Goal: Complete application form

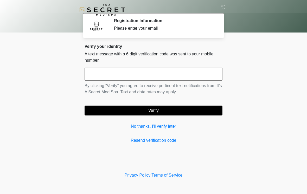
click at [176, 77] on input "text" at bounding box center [154, 74] width 138 height 13
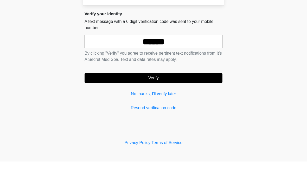
type input "******"
click at [177, 106] on button "Verify" at bounding box center [154, 111] width 138 height 10
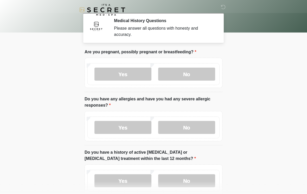
click at [201, 72] on label "No" at bounding box center [186, 74] width 57 height 13
click at [196, 129] on label "No" at bounding box center [186, 127] width 57 height 13
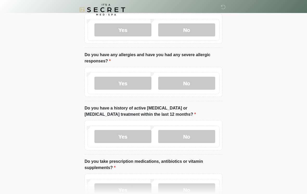
scroll to position [44, 0]
click at [204, 131] on label "No" at bounding box center [186, 137] width 57 height 13
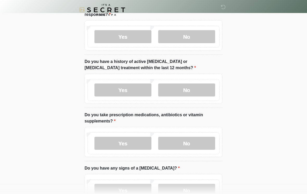
scroll to position [91, 0]
click at [197, 143] on label "No" at bounding box center [186, 143] width 57 height 13
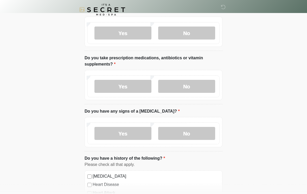
scroll to position [148, 0]
click at [200, 135] on label "No" at bounding box center [186, 133] width 57 height 13
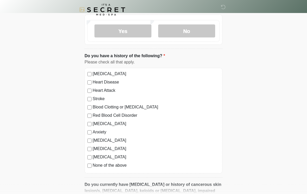
scroll to position [251, 0]
click at [93, 163] on label "None of the above" at bounding box center [156, 165] width 127 height 6
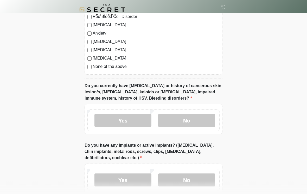
scroll to position [355, 0]
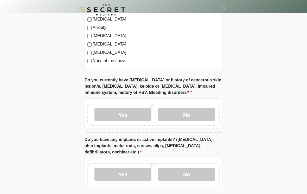
click at [201, 120] on label "No" at bounding box center [186, 115] width 57 height 13
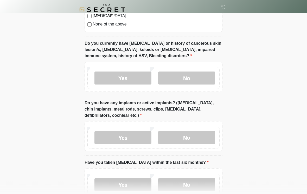
scroll to position [404, 0]
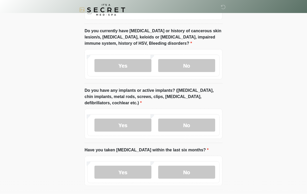
click at [198, 123] on label "No" at bounding box center [186, 125] width 57 height 13
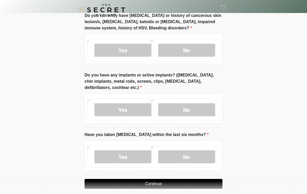
scroll to position [434, 0]
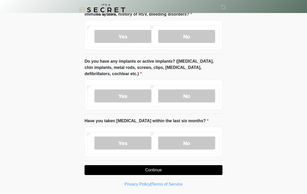
click at [194, 143] on label "No" at bounding box center [186, 143] width 57 height 13
click at [177, 173] on button "Continue" at bounding box center [154, 170] width 138 height 10
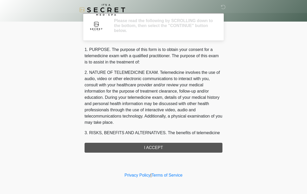
scroll to position [0, 0]
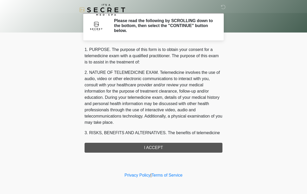
click at [169, 150] on div "1. PURPOSE. The purpose of this form is to obtain your consent for a telemedici…" at bounding box center [154, 100] width 138 height 106
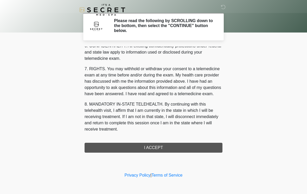
click at [173, 146] on button "I ACCEPT" at bounding box center [154, 148] width 138 height 10
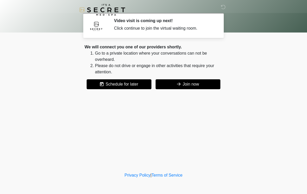
click at [200, 86] on button "Join now" at bounding box center [188, 84] width 65 height 10
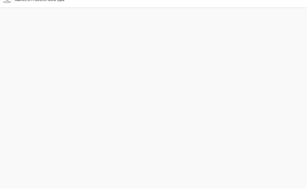
scroll to position [2, 0]
